Goal: Task Accomplishment & Management: Complete application form

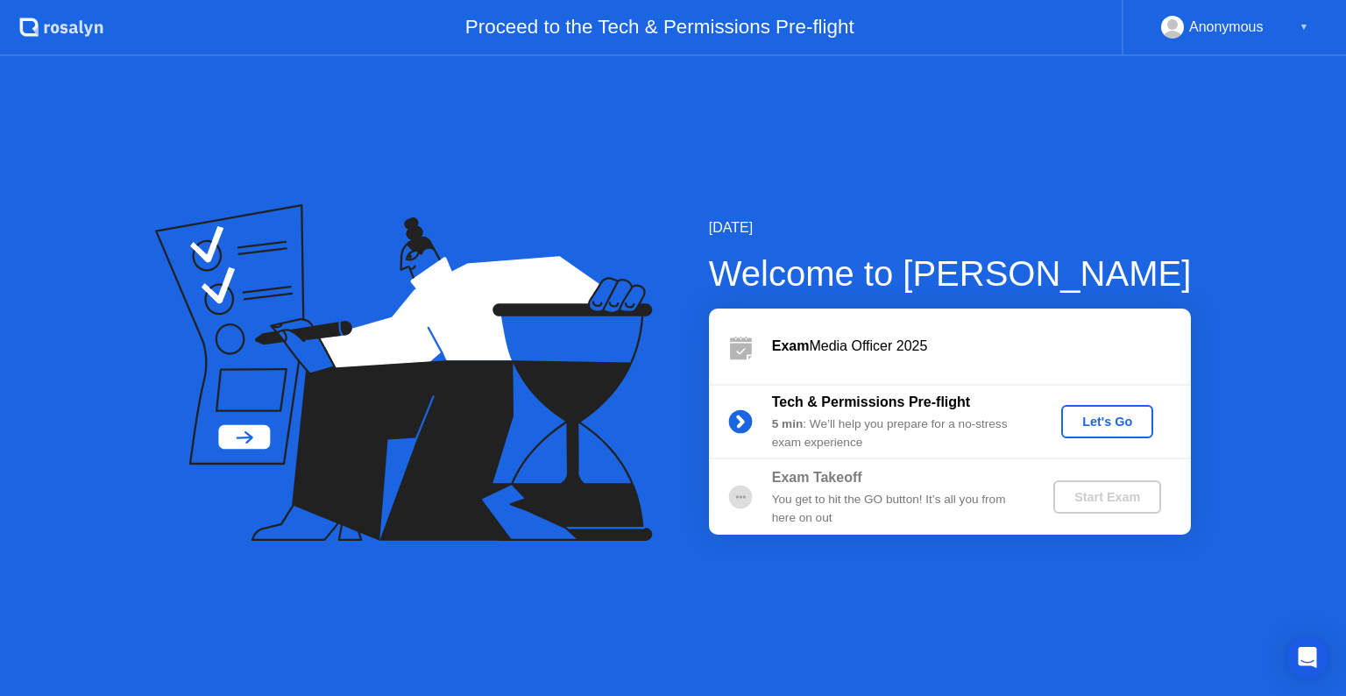
click at [1101, 416] on div "Let's Go" at bounding box center [1107, 421] width 78 height 14
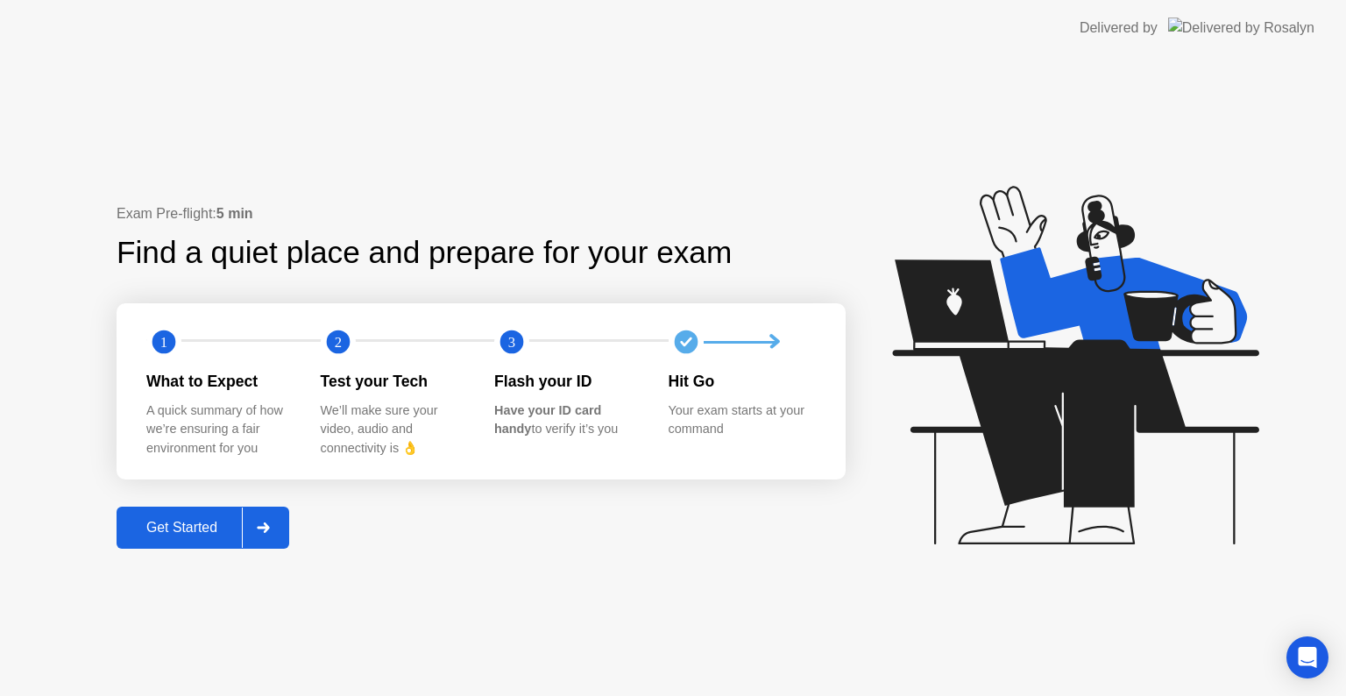
click at [218, 524] on div "Get Started" at bounding box center [182, 528] width 120 height 16
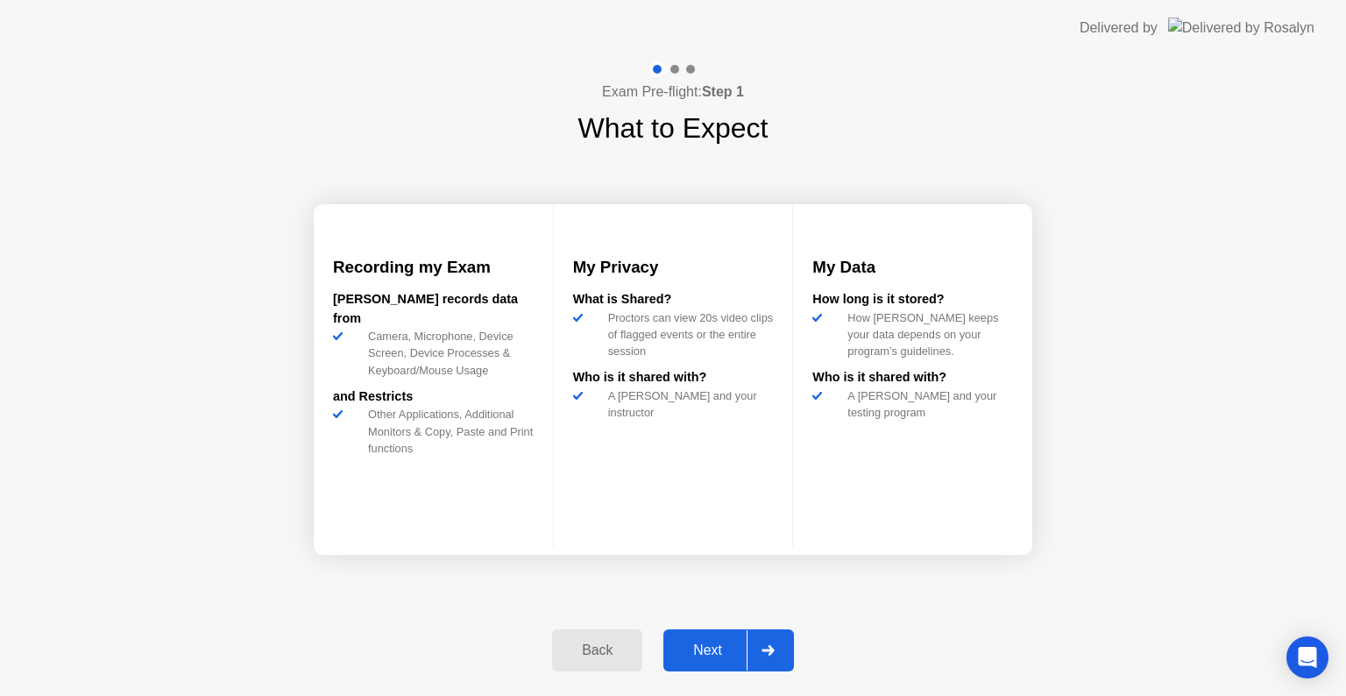
click at [761, 645] on icon at bounding box center [767, 650] width 13 height 11
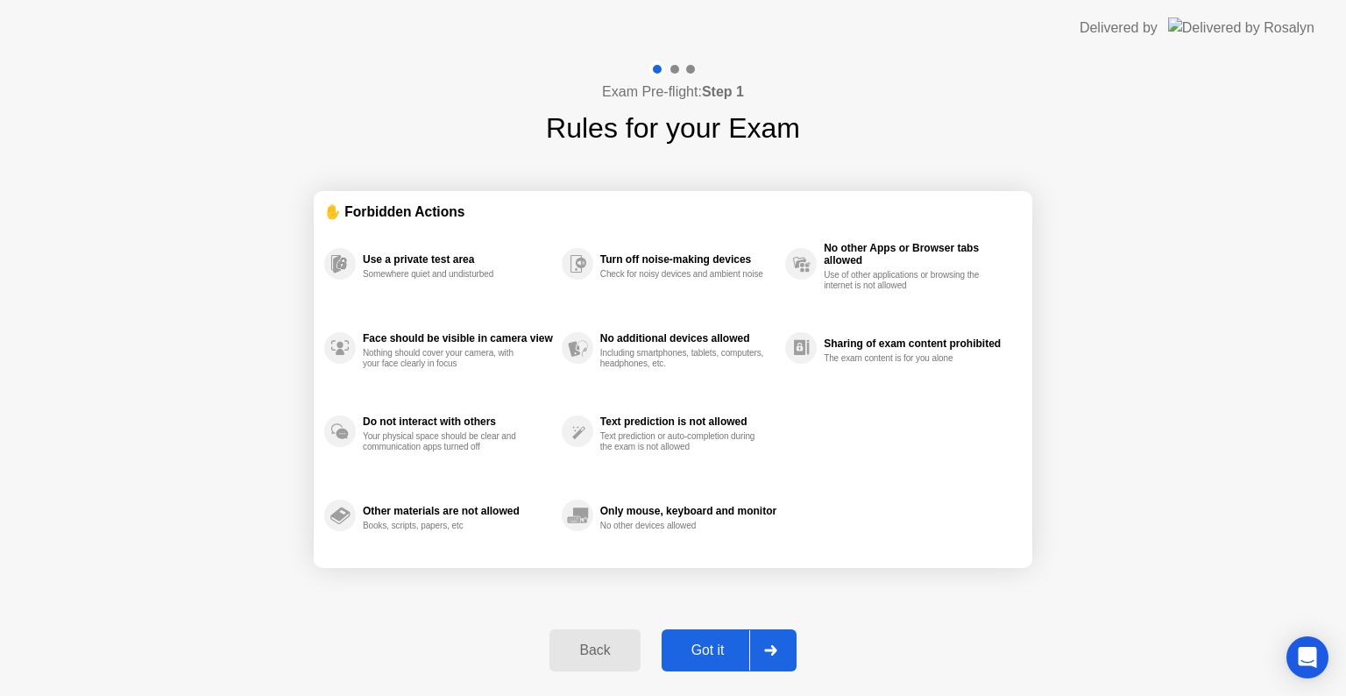
click at [761, 645] on div at bounding box center [770, 650] width 42 height 40
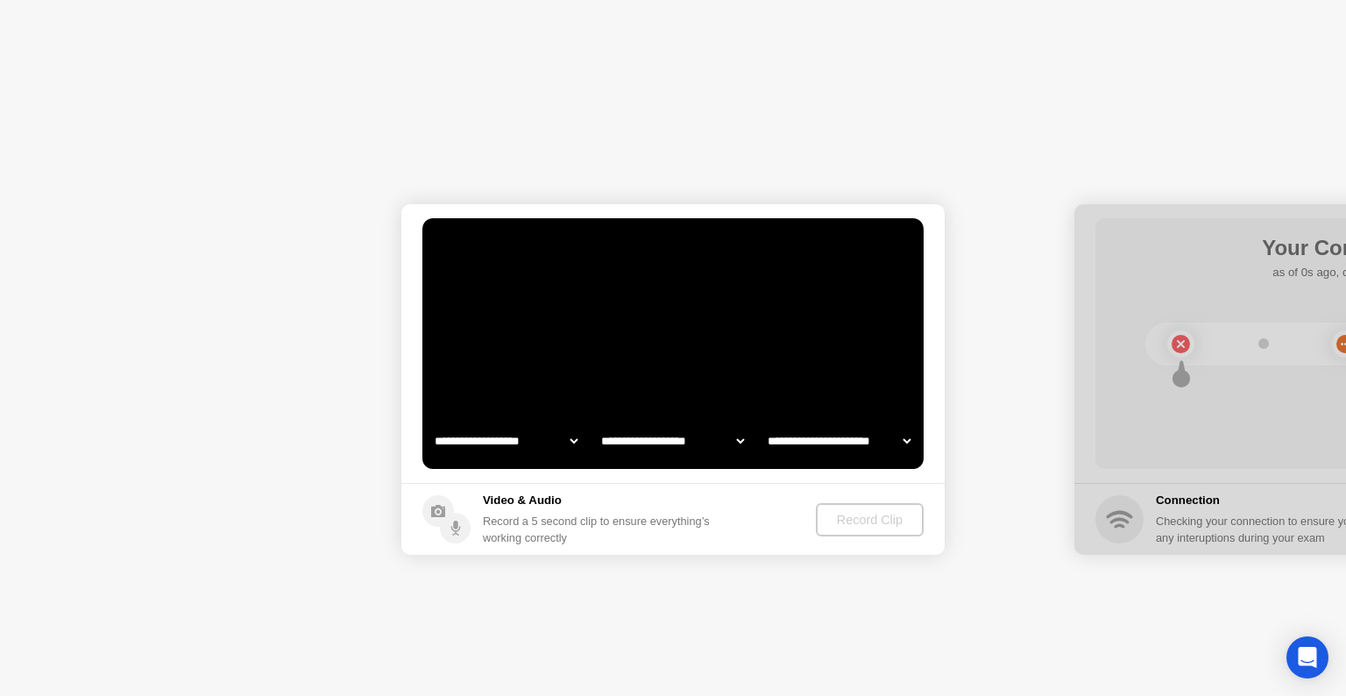
select select "**********"
select select "*******"
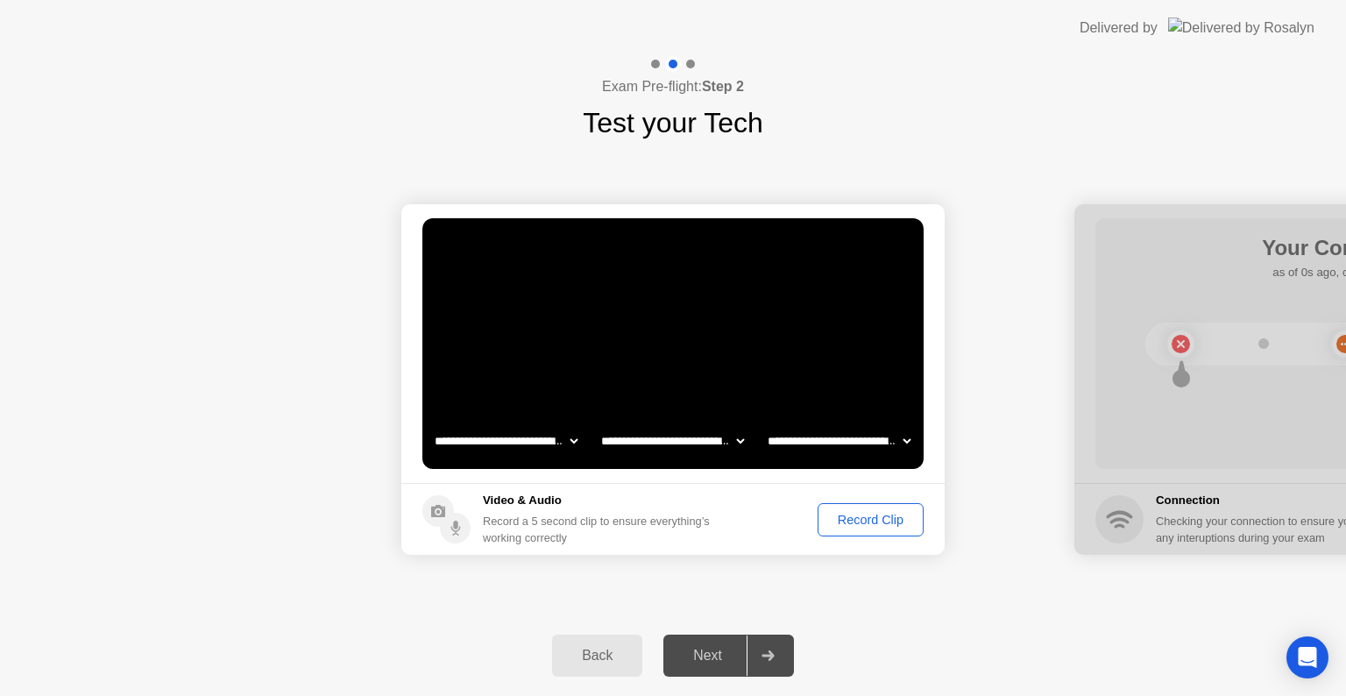
click at [889, 520] on div "Record Clip" at bounding box center [871, 520] width 94 height 14
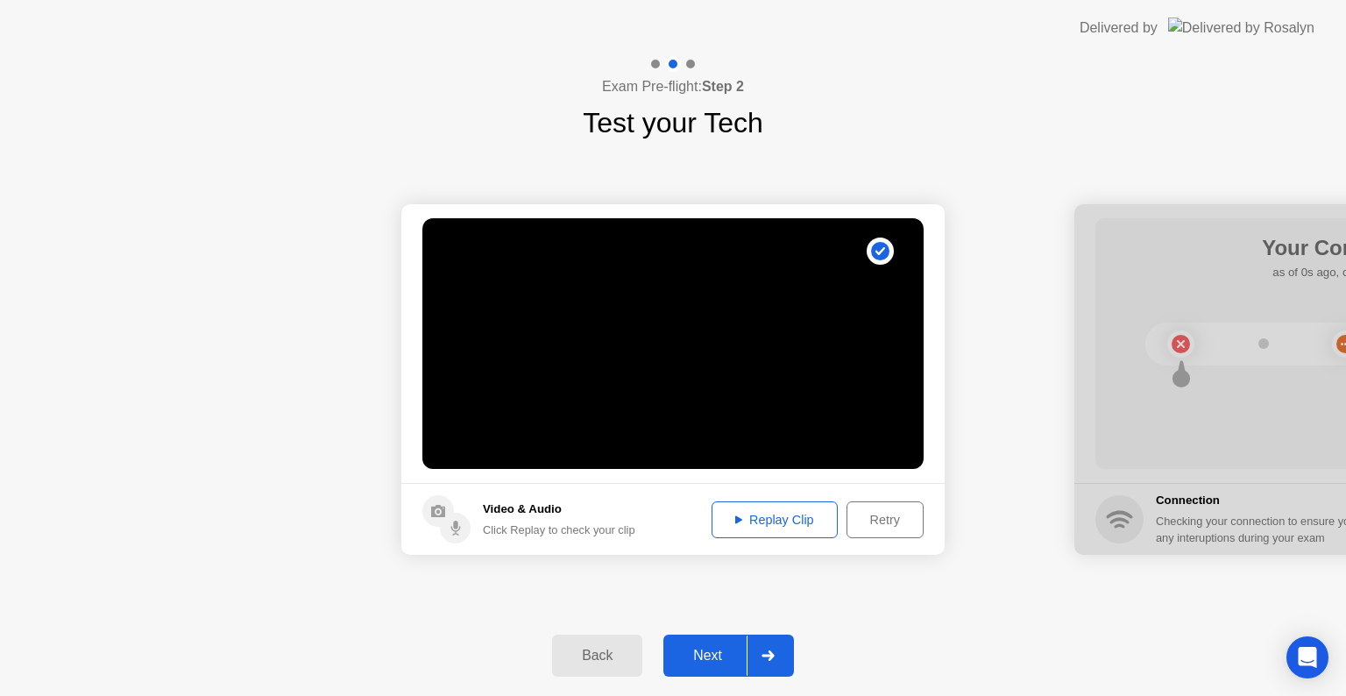
click at [755, 651] on div at bounding box center [768, 655] width 42 height 40
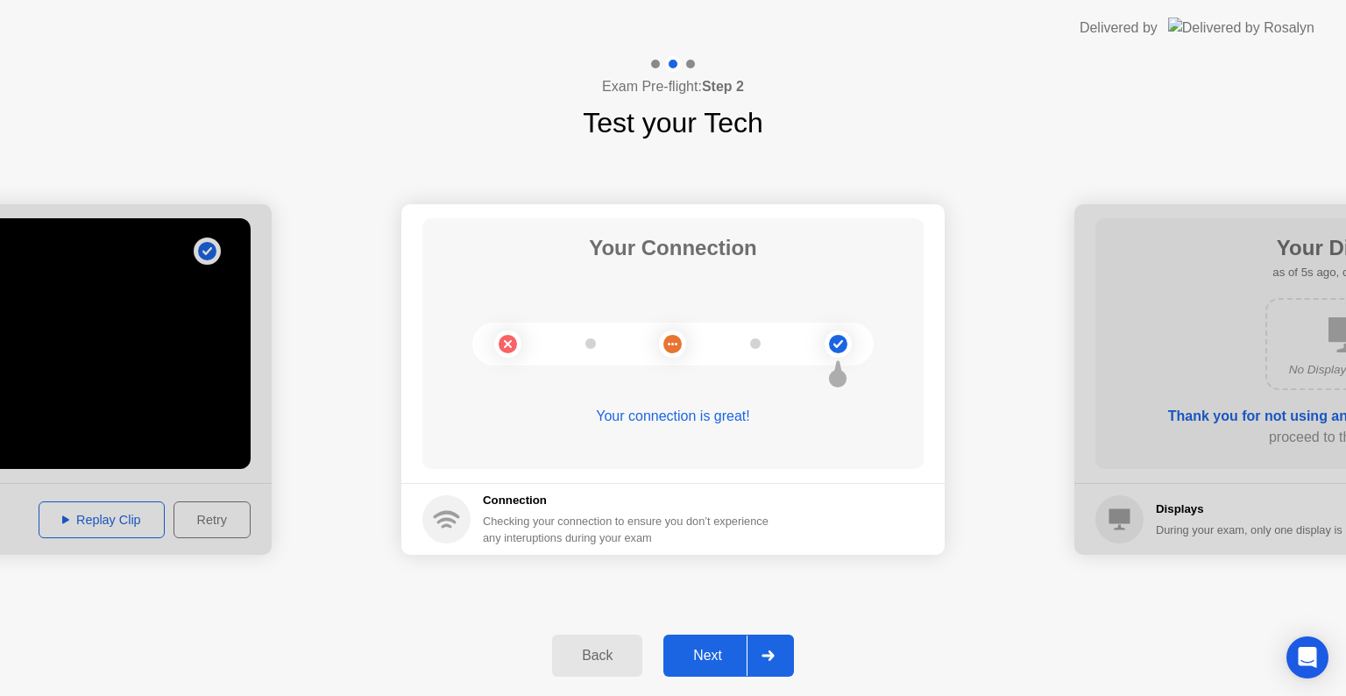
click at [755, 651] on div at bounding box center [768, 655] width 42 height 40
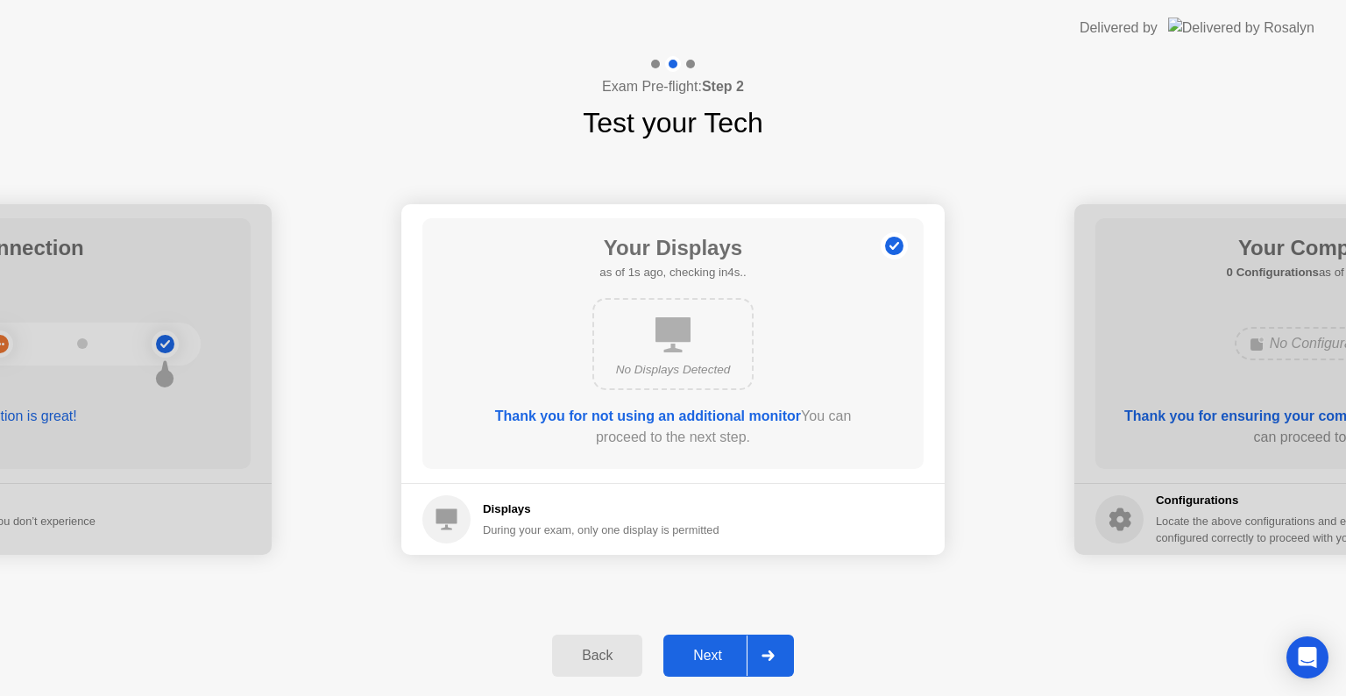
click at [755, 651] on div at bounding box center [768, 655] width 42 height 40
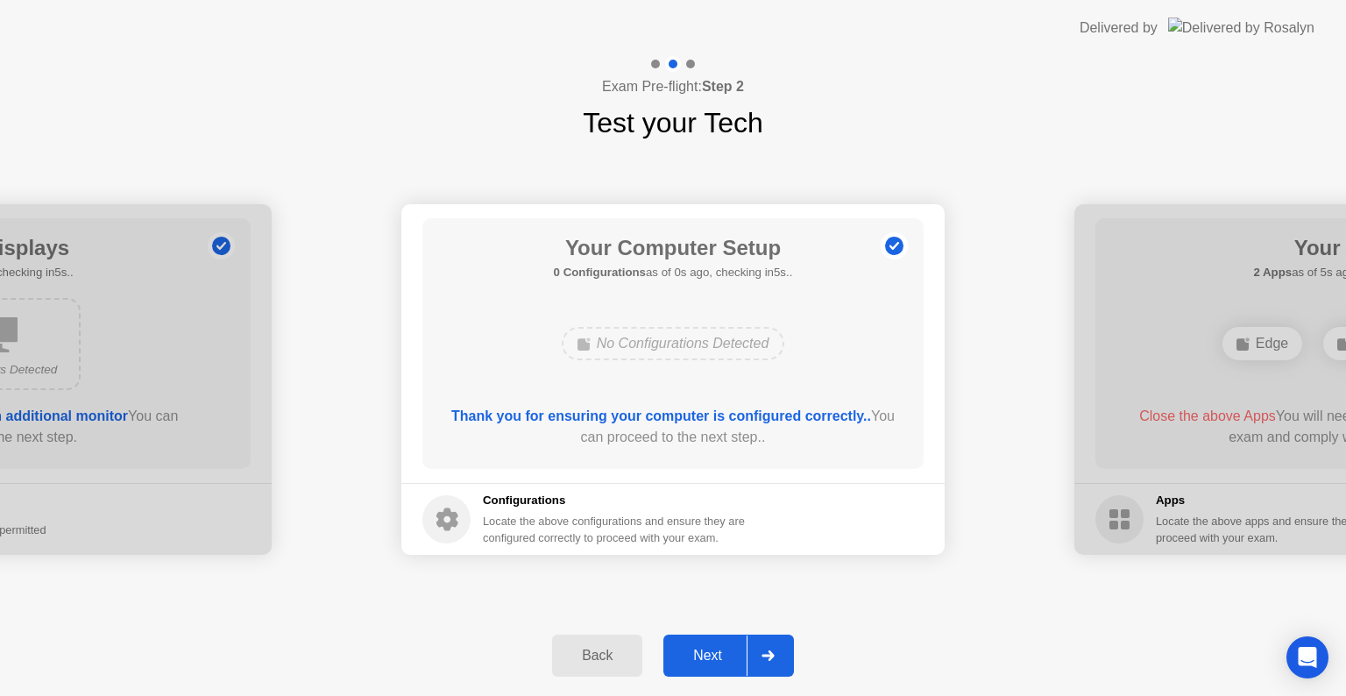
click at [755, 651] on div at bounding box center [768, 655] width 42 height 40
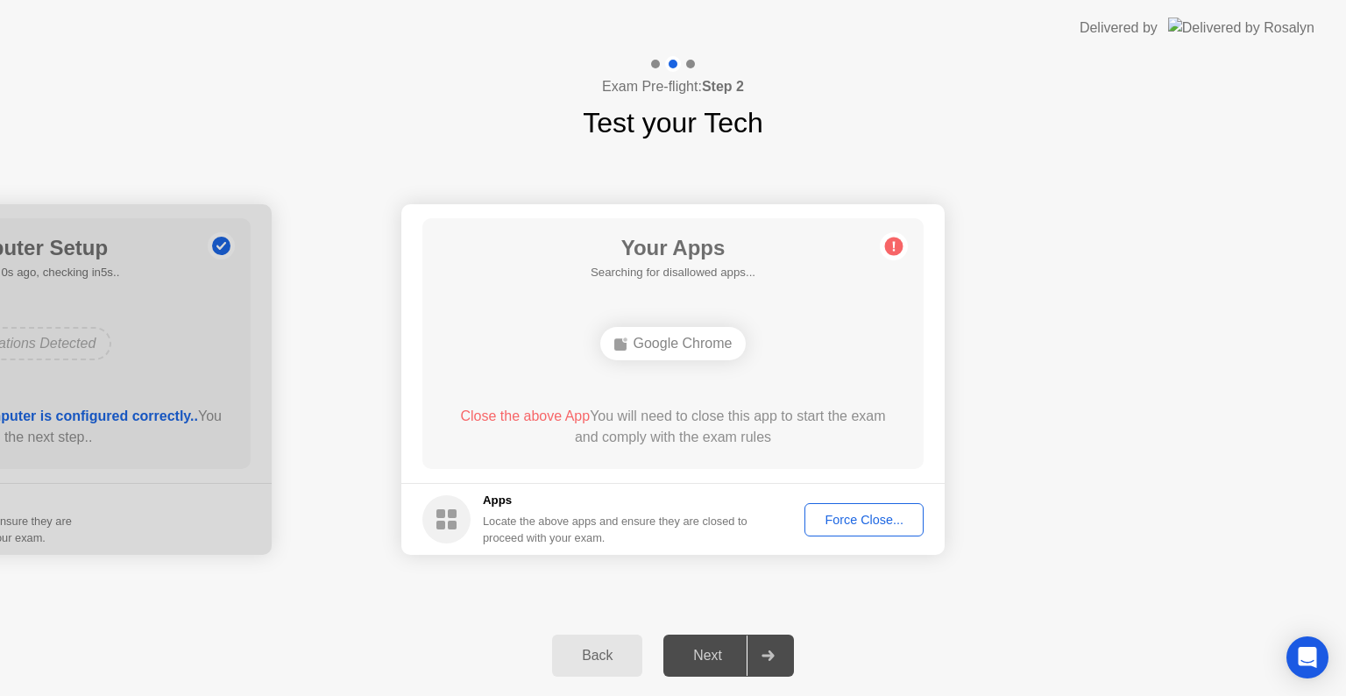
click at [804, 416] on div "Close the above App You will need to close this app to start the exam and compl…" at bounding box center [673, 427] width 451 height 42
click at [690, 334] on div "Google Chrome" at bounding box center [673, 343] width 146 height 33
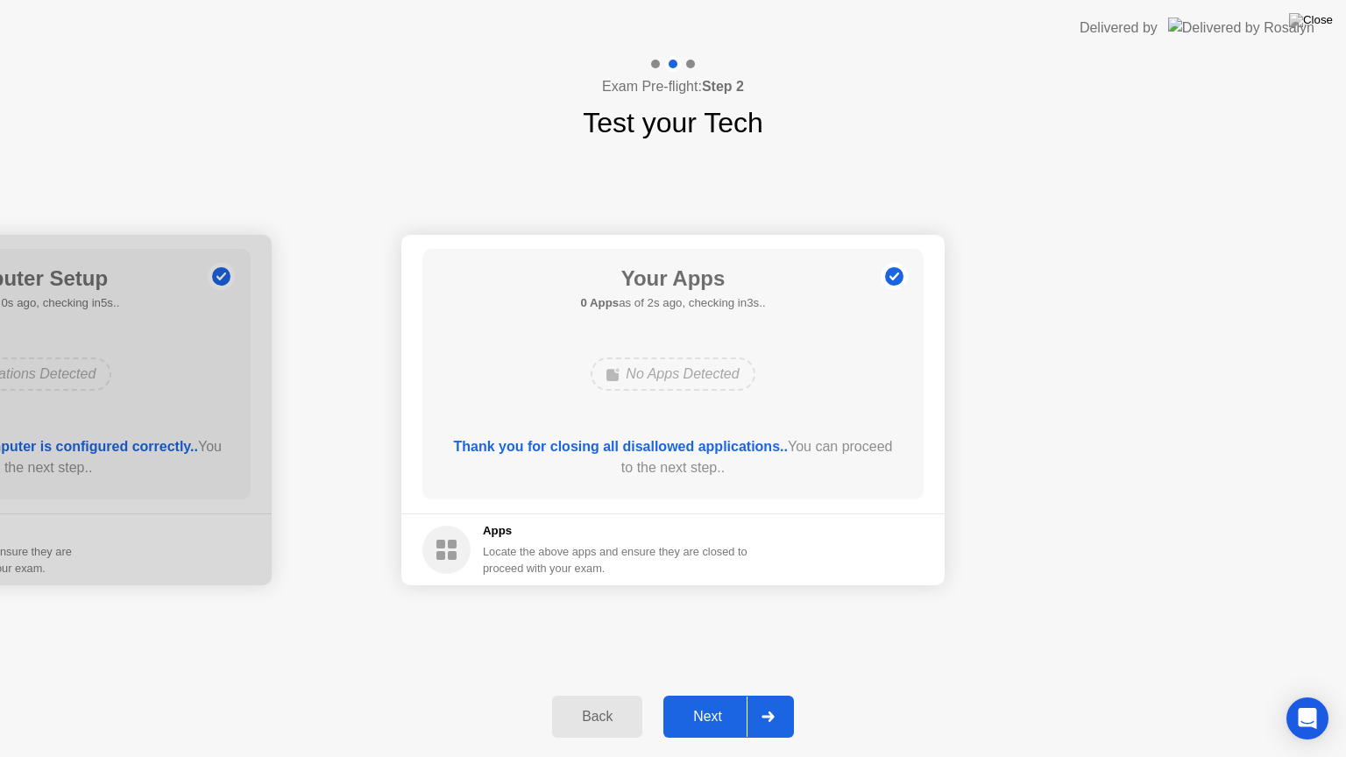
click at [746, 695] on div "Next" at bounding box center [708, 717] width 78 height 16
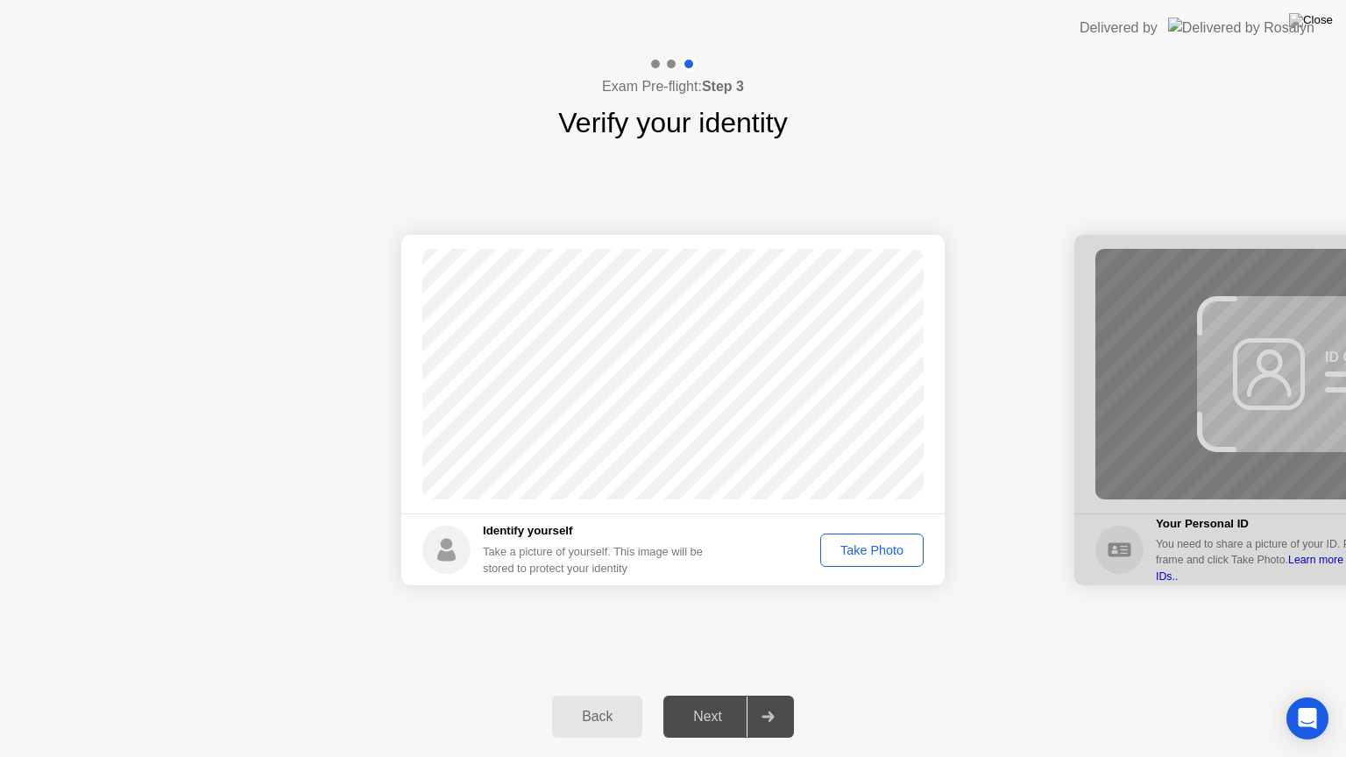
click at [852, 545] on div "Take Photo" at bounding box center [871, 550] width 91 height 14
click at [733, 695] on div "Next" at bounding box center [708, 717] width 78 height 16
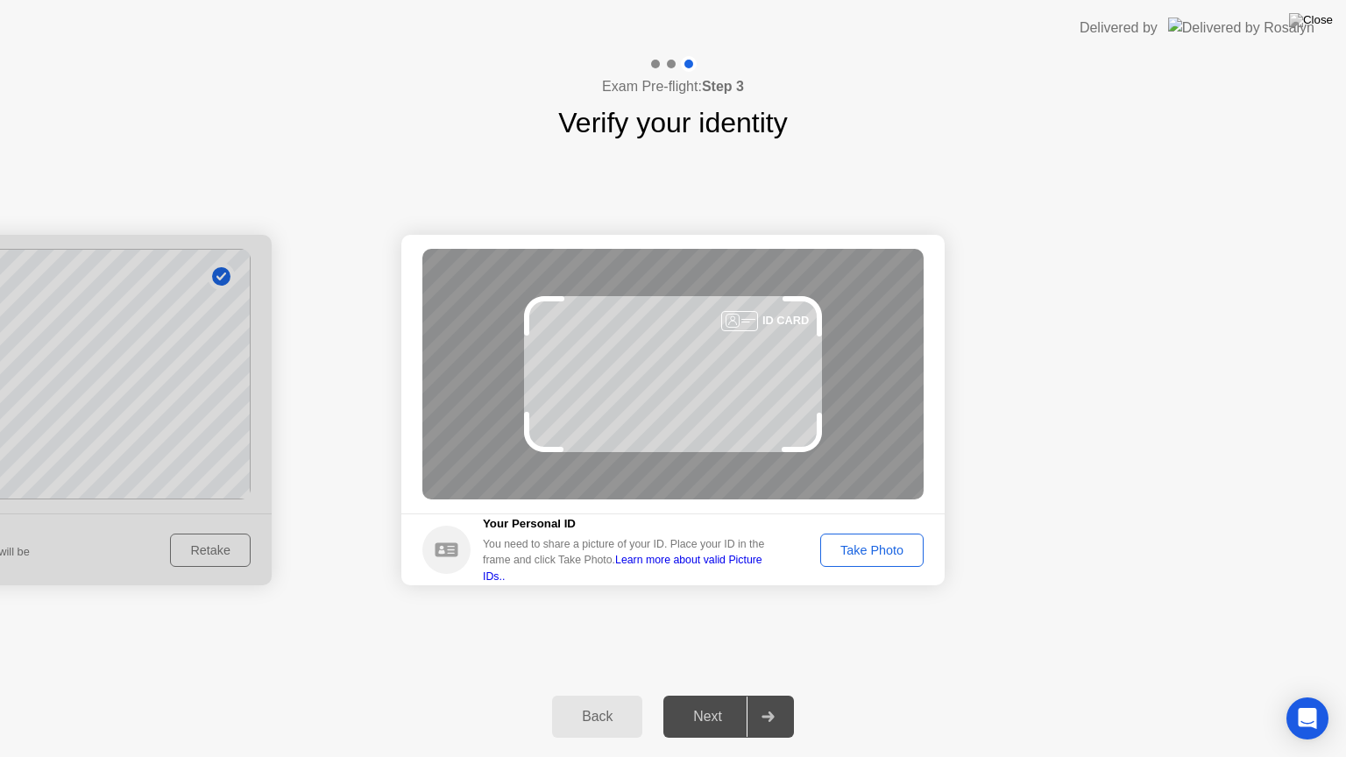
click at [869, 551] on div "Take Photo" at bounding box center [871, 550] width 91 height 14
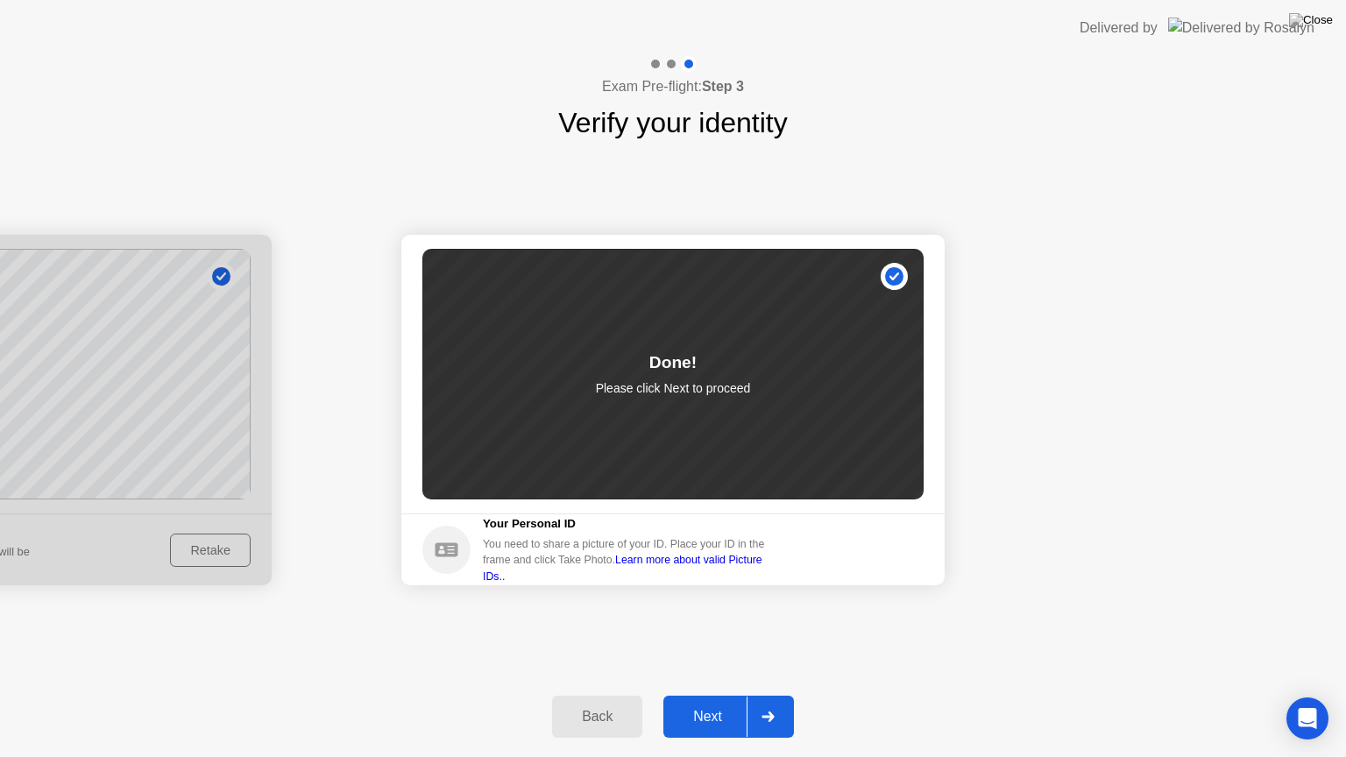
click at [767, 695] on icon at bounding box center [767, 717] width 13 height 11
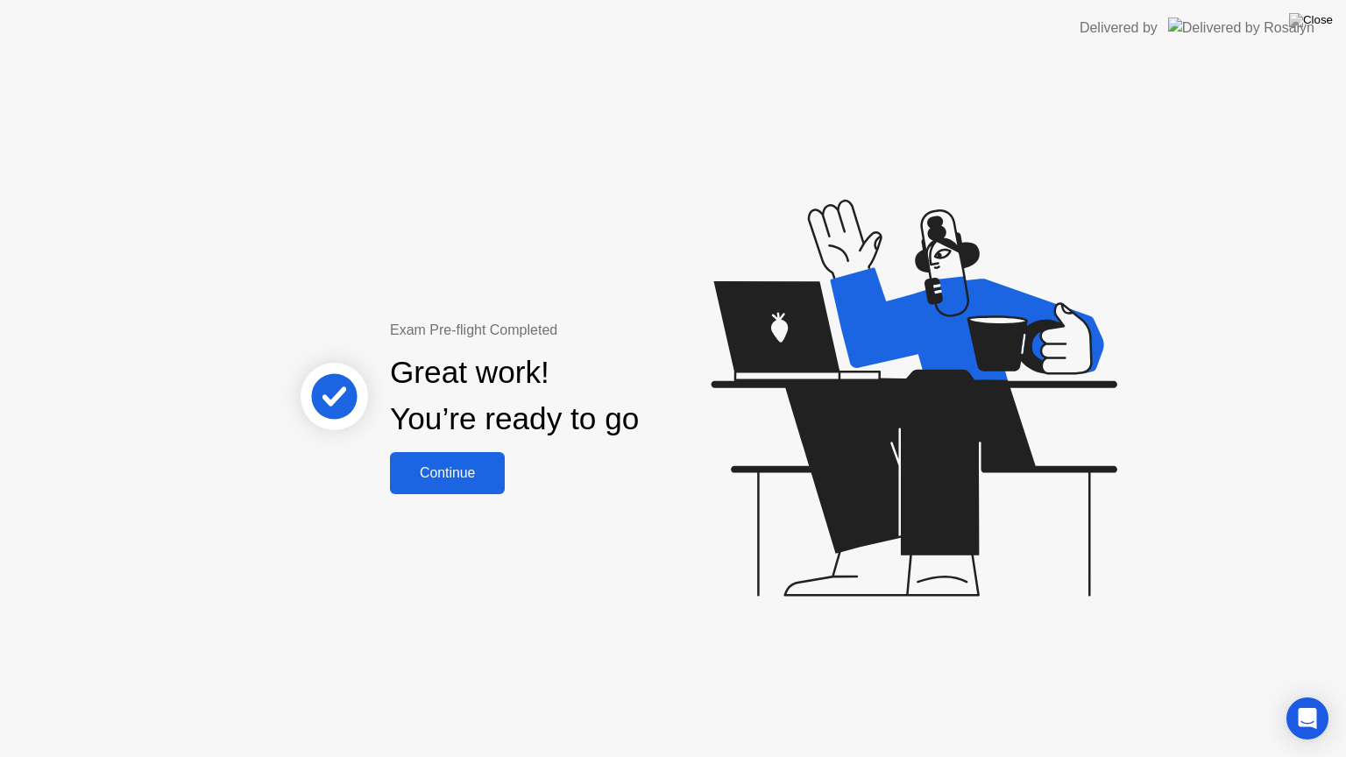
click at [483, 478] on div "Continue" at bounding box center [447, 473] width 104 height 16
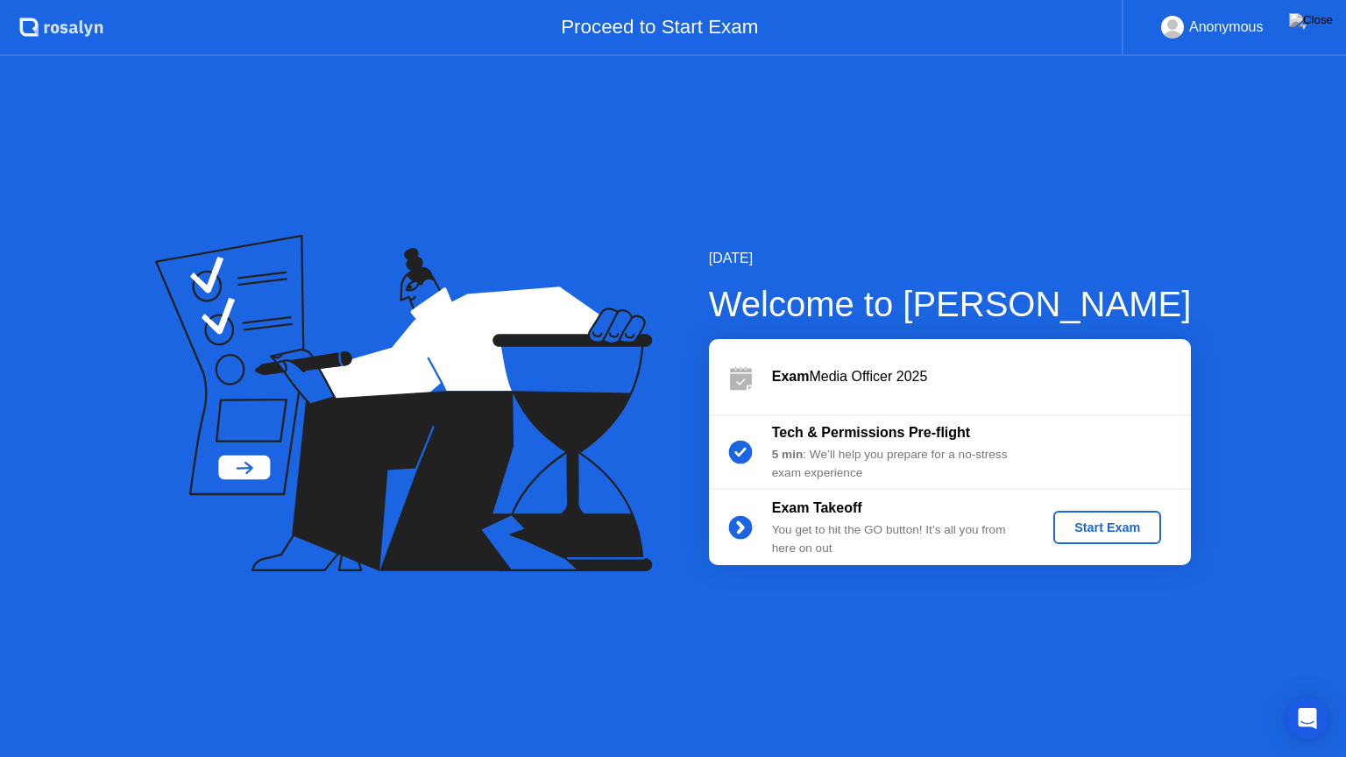
click at [1099, 533] on div "Start Exam" at bounding box center [1107, 527] width 94 height 14
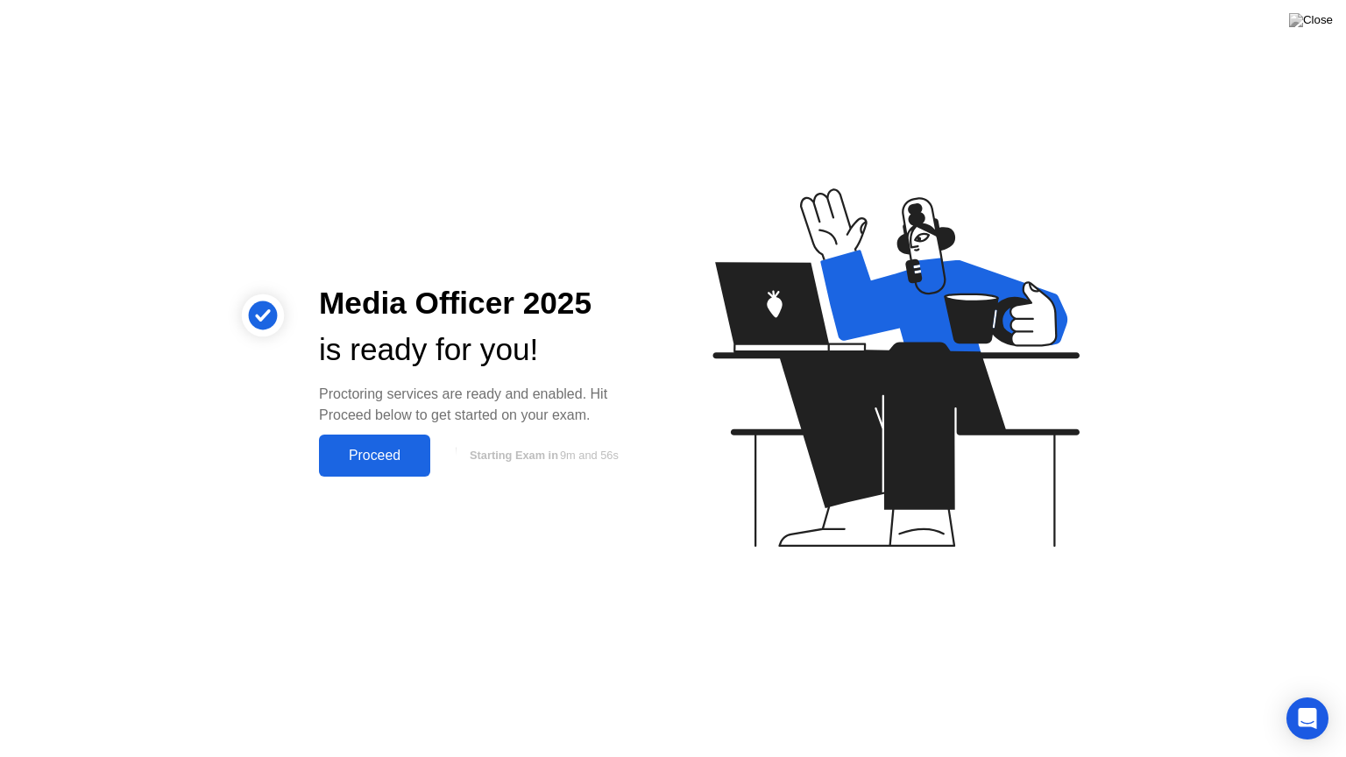
click at [386, 443] on button "Proceed" at bounding box center [374, 456] width 111 height 42
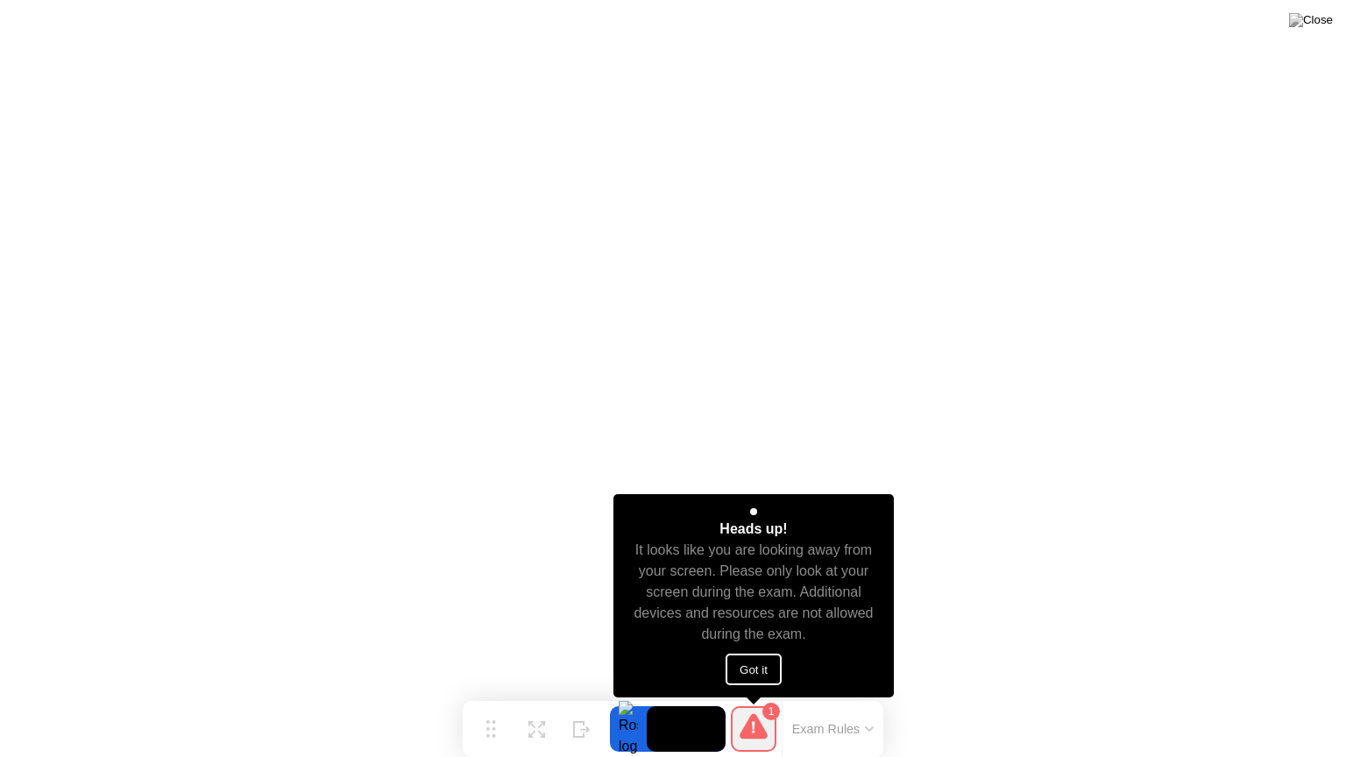
click at [753, 667] on button "Got it" at bounding box center [754, 670] width 56 height 32
